Goal: Complete application form: Complete application form

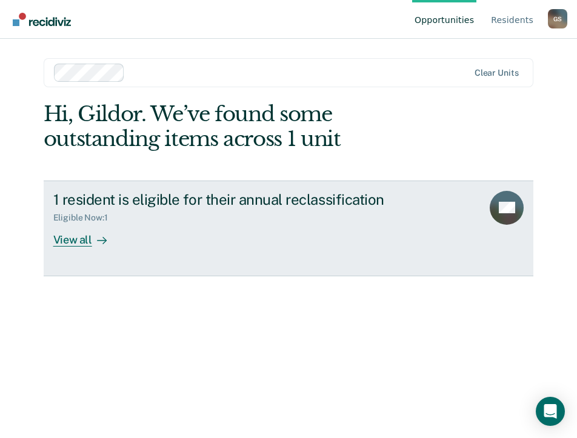
click at [86, 234] on div "View all" at bounding box center [87, 235] width 68 height 24
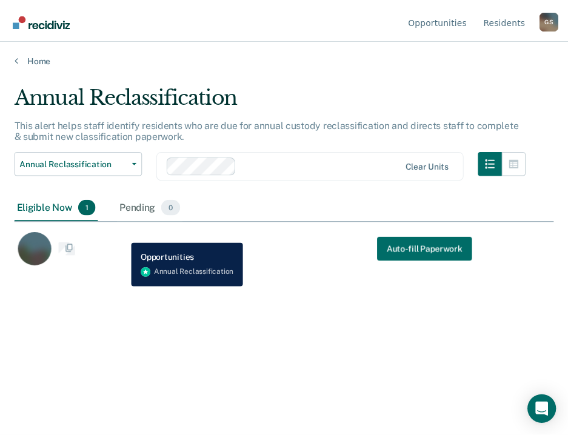
scroll to position [255, 539]
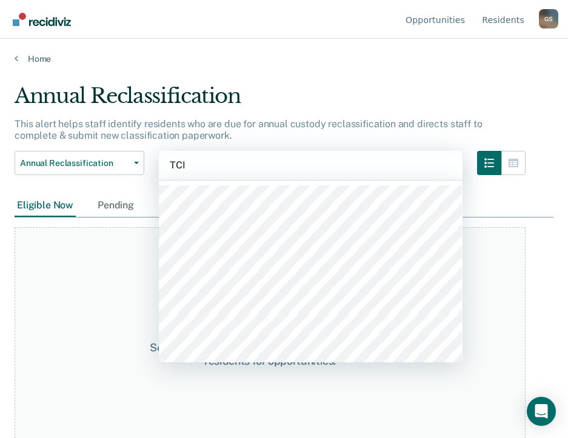
type input "TCIX"
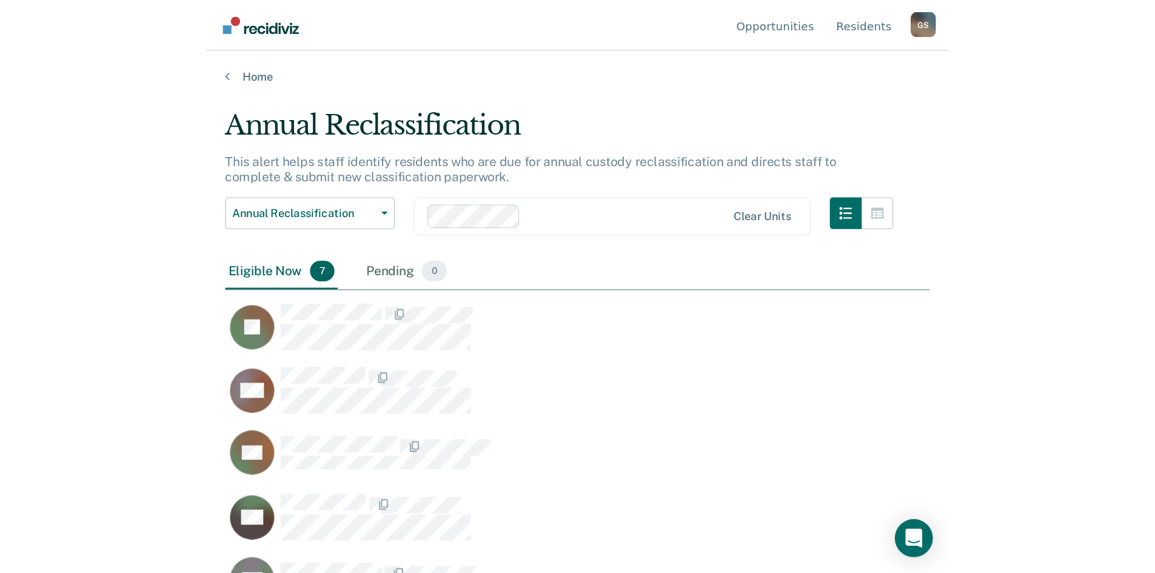
scroll to position [389, 1126]
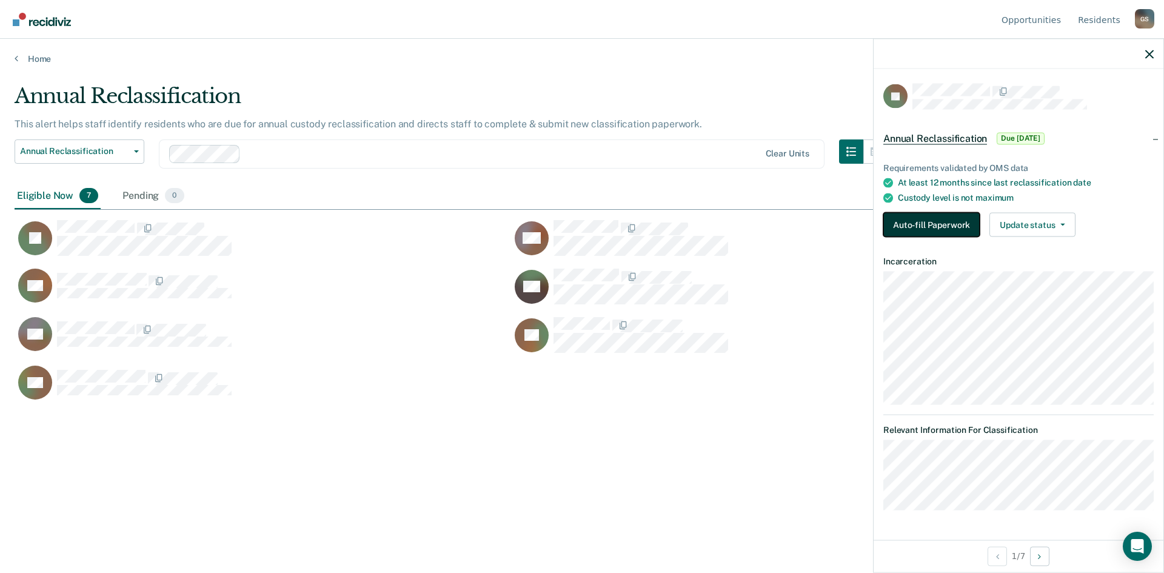
click at [577, 227] on button "Auto-fill Paperwork" at bounding box center [931, 225] width 96 height 24
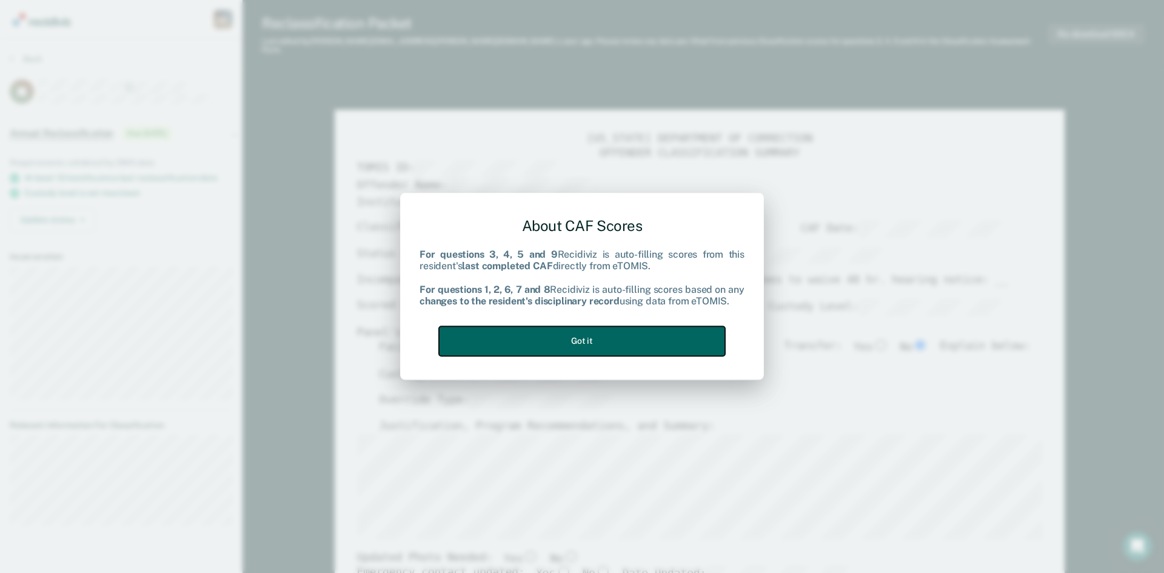
click at [564, 343] on button "Got it" at bounding box center [582, 341] width 286 height 30
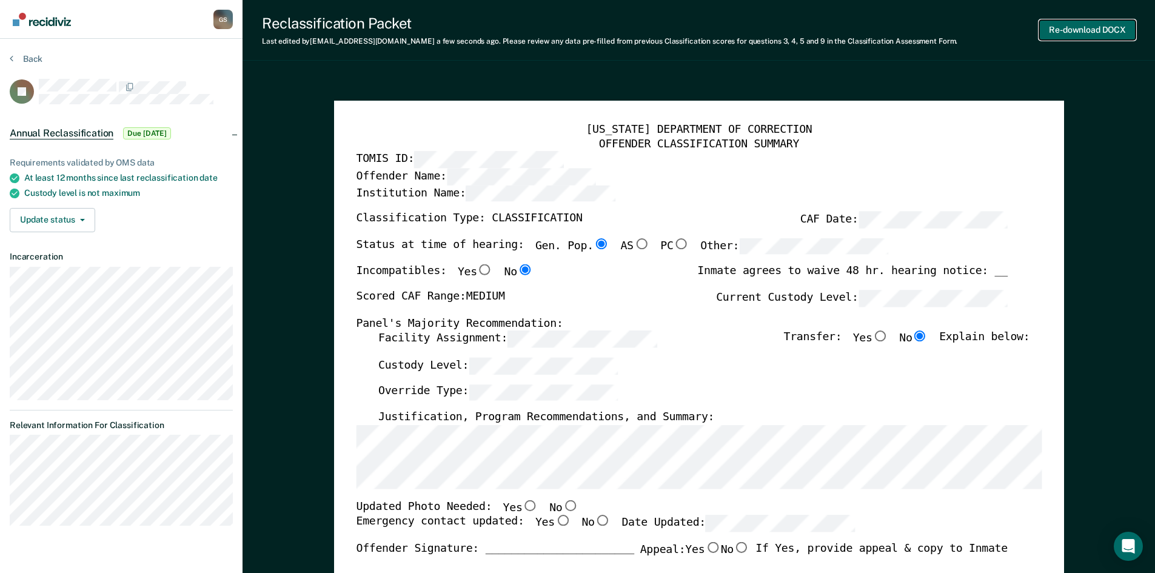
click at [577, 33] on button "Re-download DOCX" at bounding box center [1087, 30] width 96 height 20
type textarea "x"
